Goal: Information Seeking & Learning: Learn about a topic

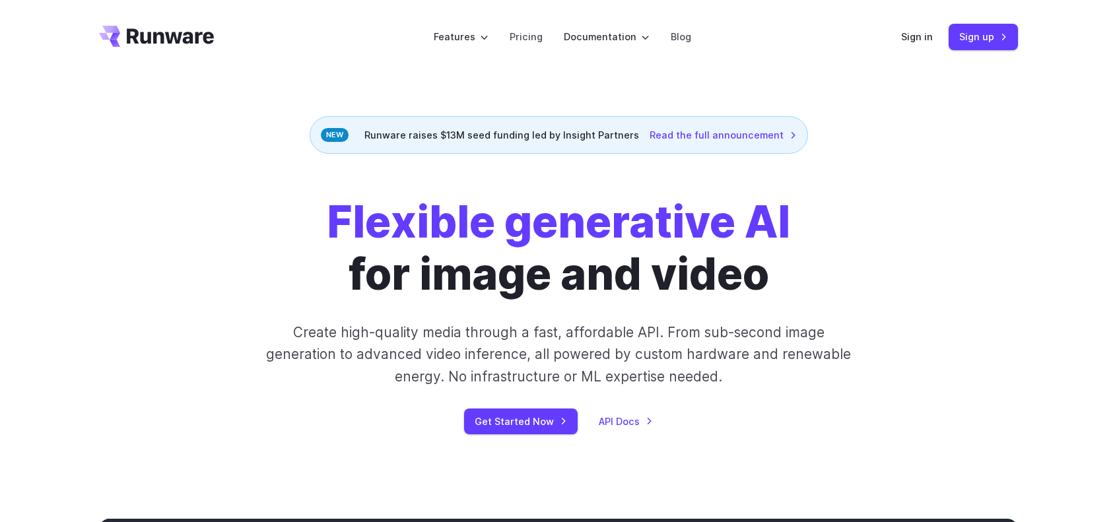
click at [178, 38] on icon "Go to /" at bounding box center [170, 35] width 87 height 15
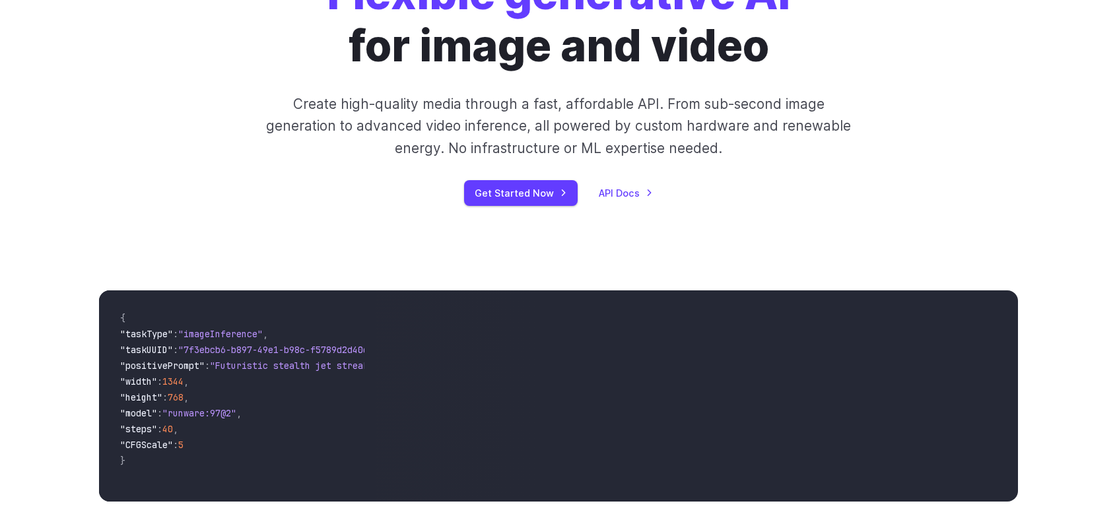
scroll to position [264, 0]
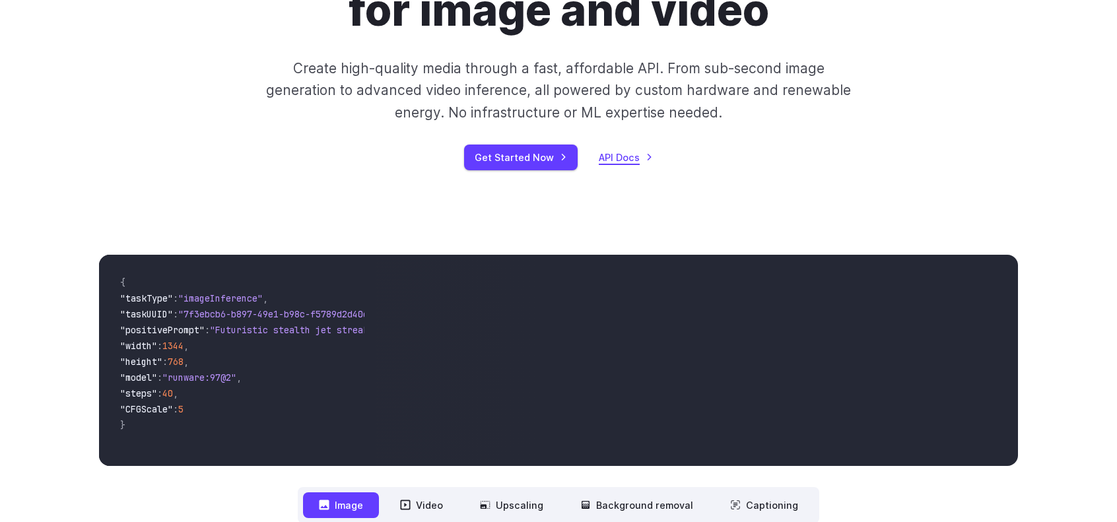
click at [616, 158] on link "API Docs" at bounding box center [626, 157] width 54 height 15
